Goal: Navigation & Orientation: Find specific page/section

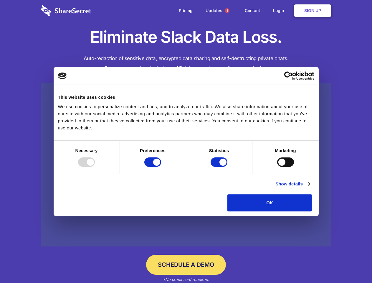
click at [95, 167] on div at bounding box center [86, 161] width 17 height 9
click at [161, 167] on input "Preferences" at bounding box center [152, 161] width 17 height 9
checkbox input "false"
click at [220, 167] on input "Statistics" at bounding box center [218, 161] width 17 height 9
checkbox input "false"
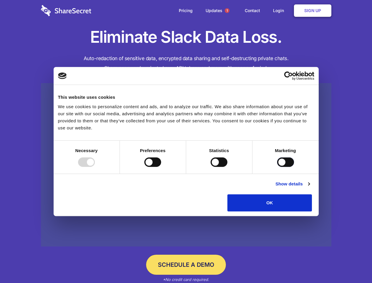
click at [277, 167] on input "Marketing" at bounding box center [285, 161] width 17 height 9
checkbox input "true"
click at [309, 187] on link "Show details" at bounding box center [292, 183] width 34 height 7
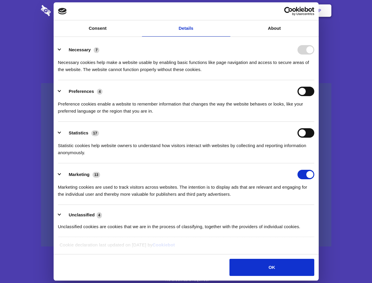
click at [314, 80] on li "Necessary 7 Necessary cookies help make a website usable by enabling basic func…" at bounding box center [186, 59] width 256 height 41
click at [227, 11] on span "1" at bounding box center [227, 10] width 5 height 5
